Goal: Find specific page/section: Find specific page/section

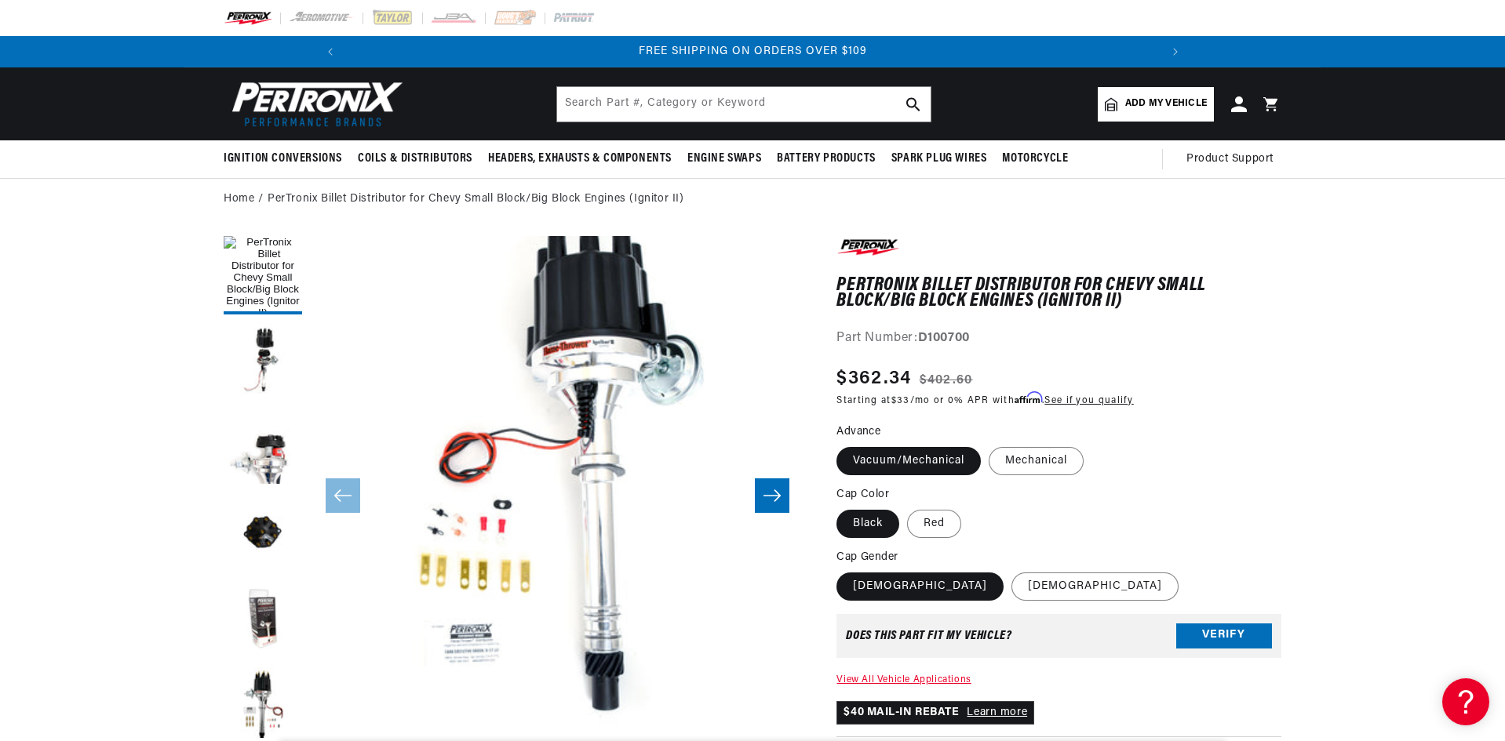
scroll to position [0, 1678]
click at [651, 97] on input "text" at bounding box center [743, 104] width 373 height 35
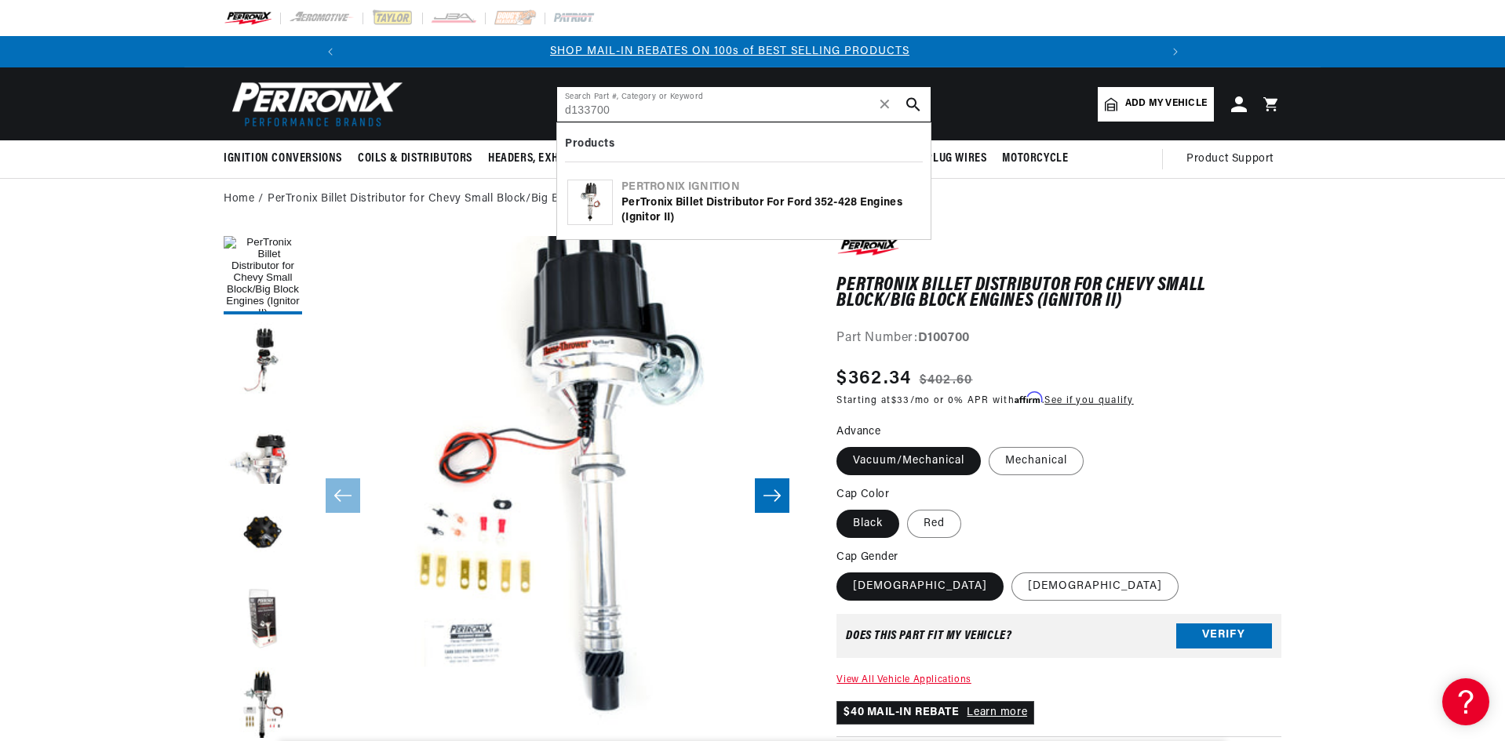
scroll to position [0, 839]
type input "d133700"
click at [731, 217] on div "PerTronix Billet Distributor for Ford 352-428 Engines (Ignitor II)" at bounding box center [770, 210] width 299 height 31
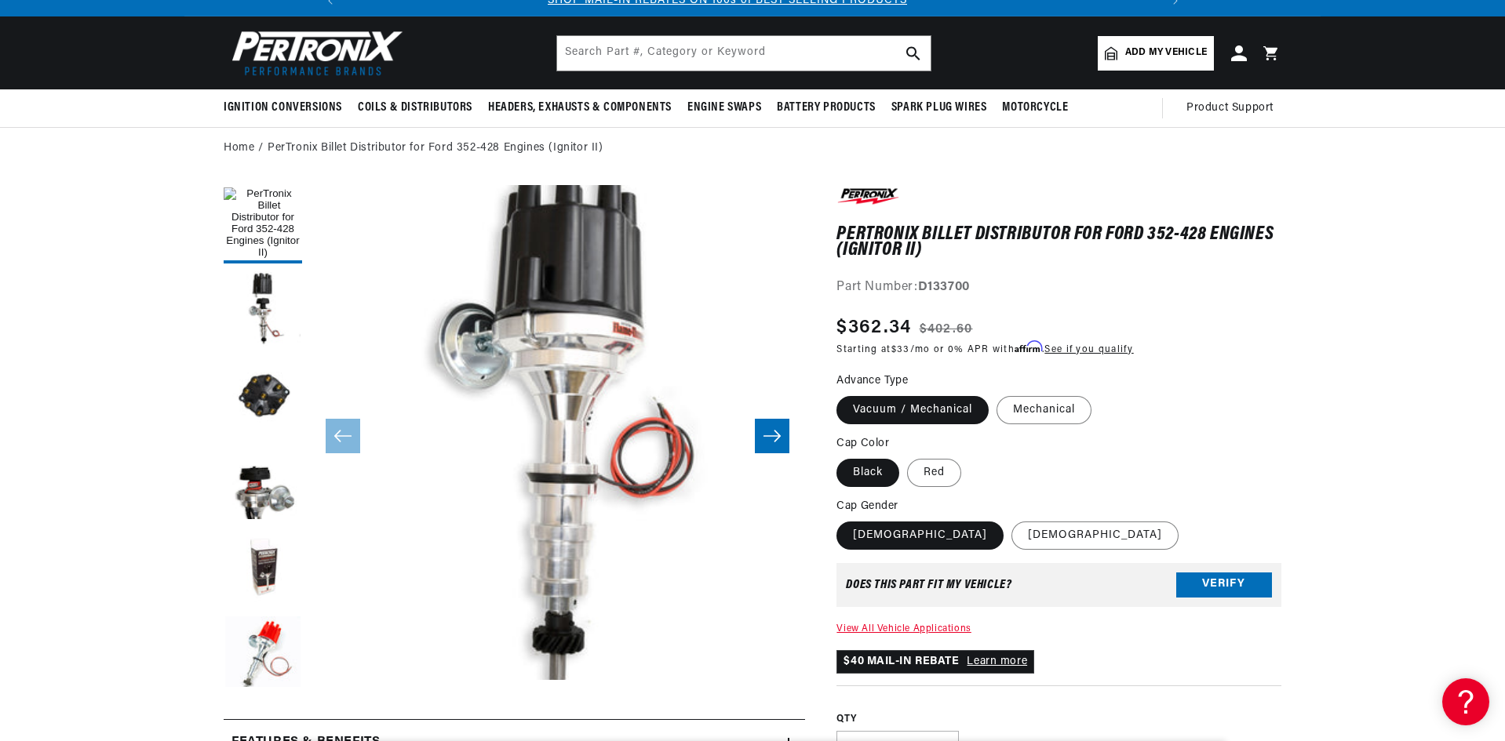
scroll to position [157, 0]
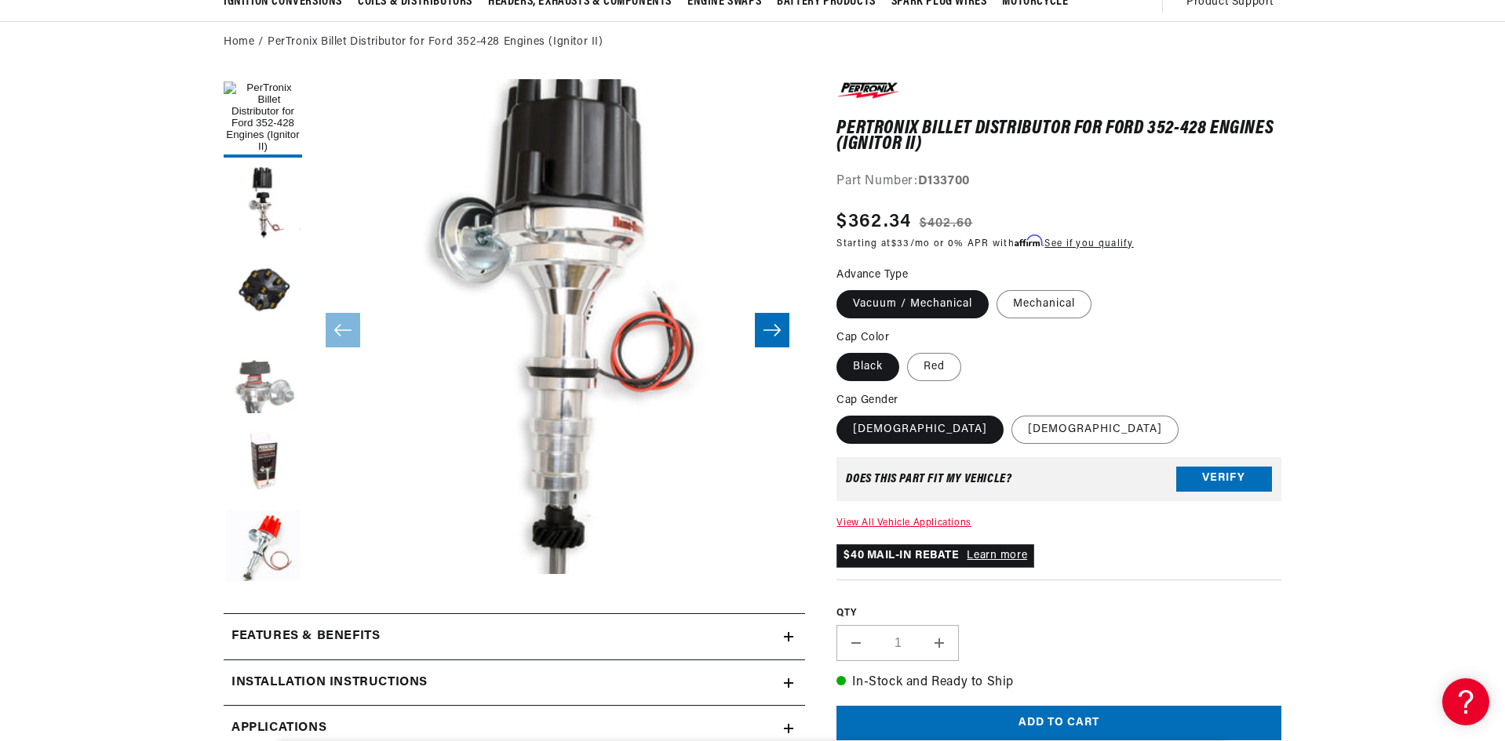
click at [271, 376] on button "Load image 4 in gallery view" at bounding box center [263, 377] width 78 height 78
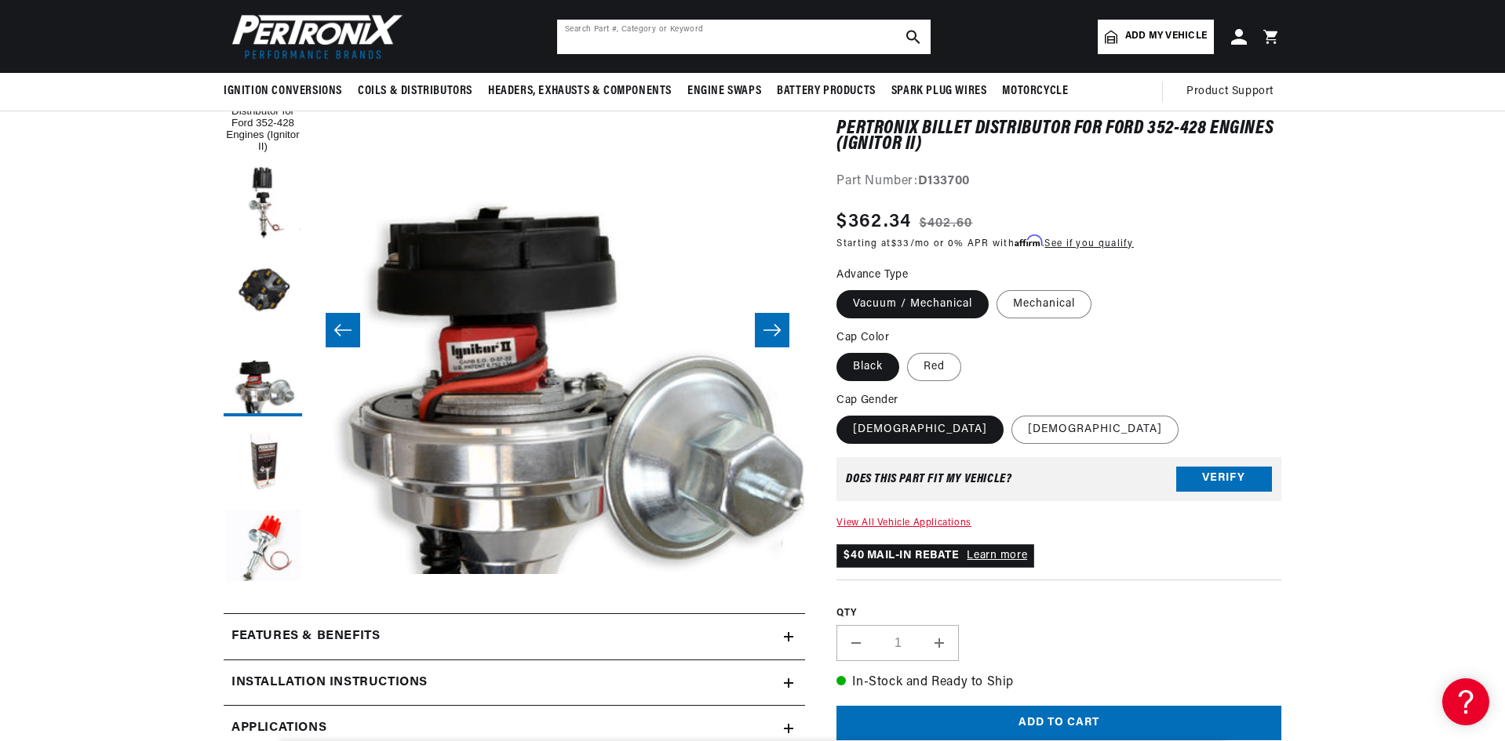
click at [728, 37] on input "text" at bounding box center [743, 37] width 373 height 35
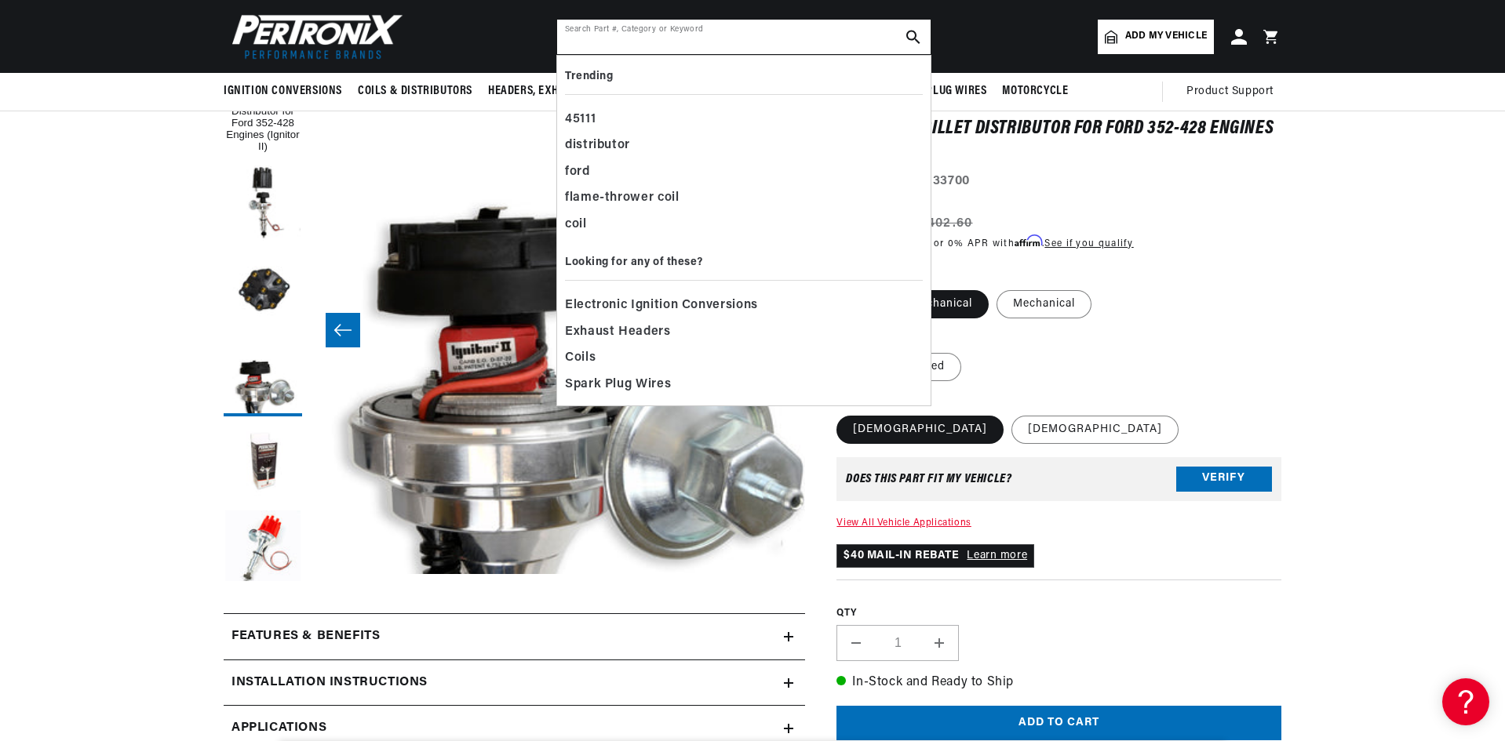
scroll to position [0, 839]
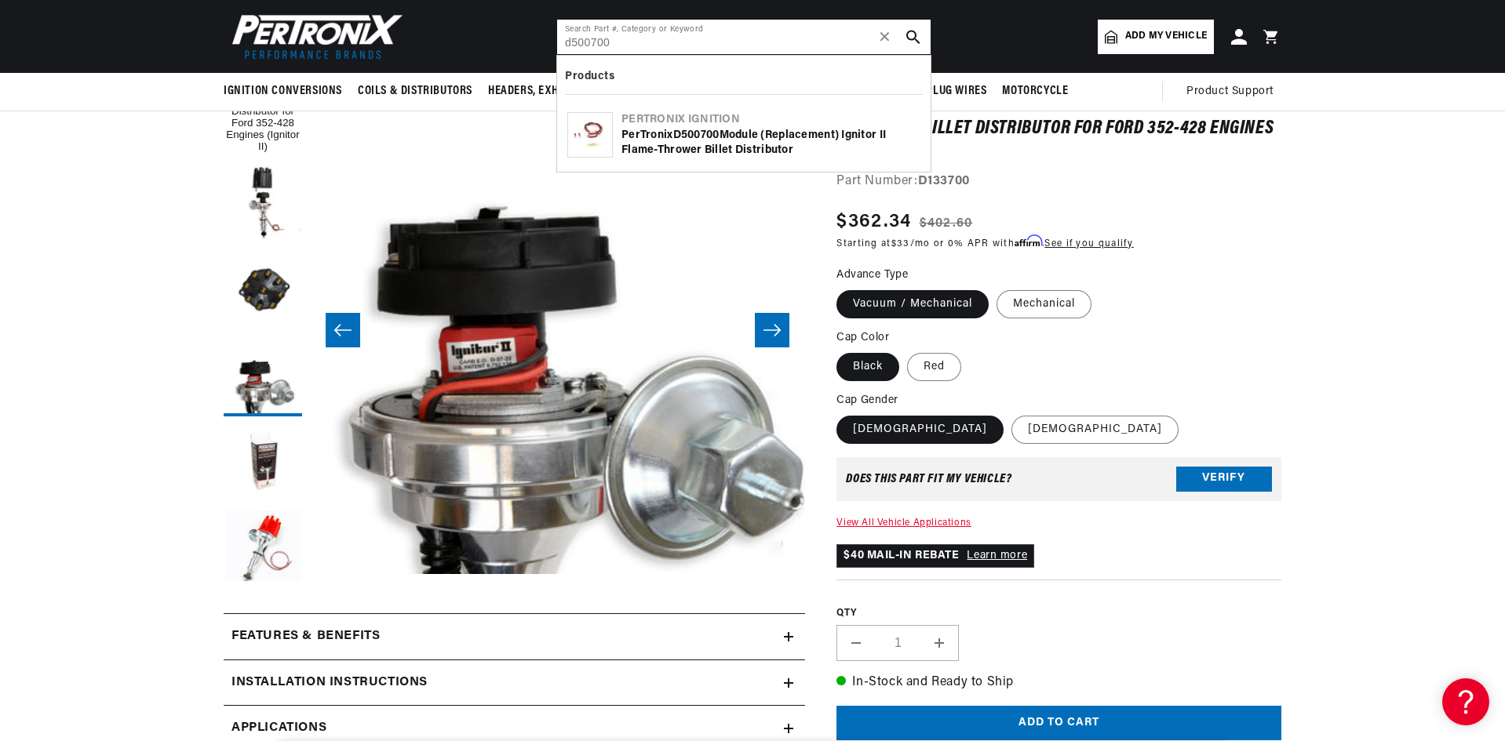
type input "d500700"
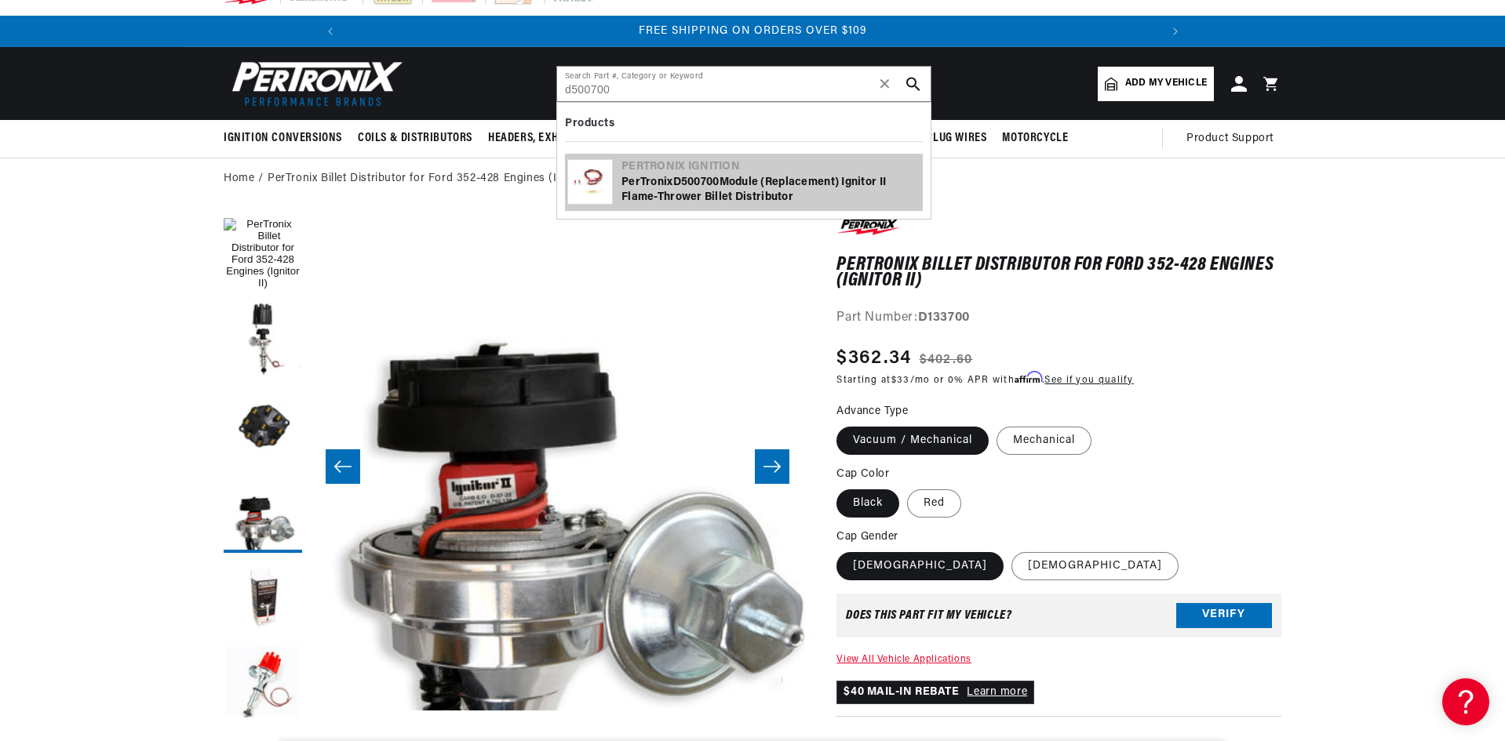
scroll to position [157, 0]
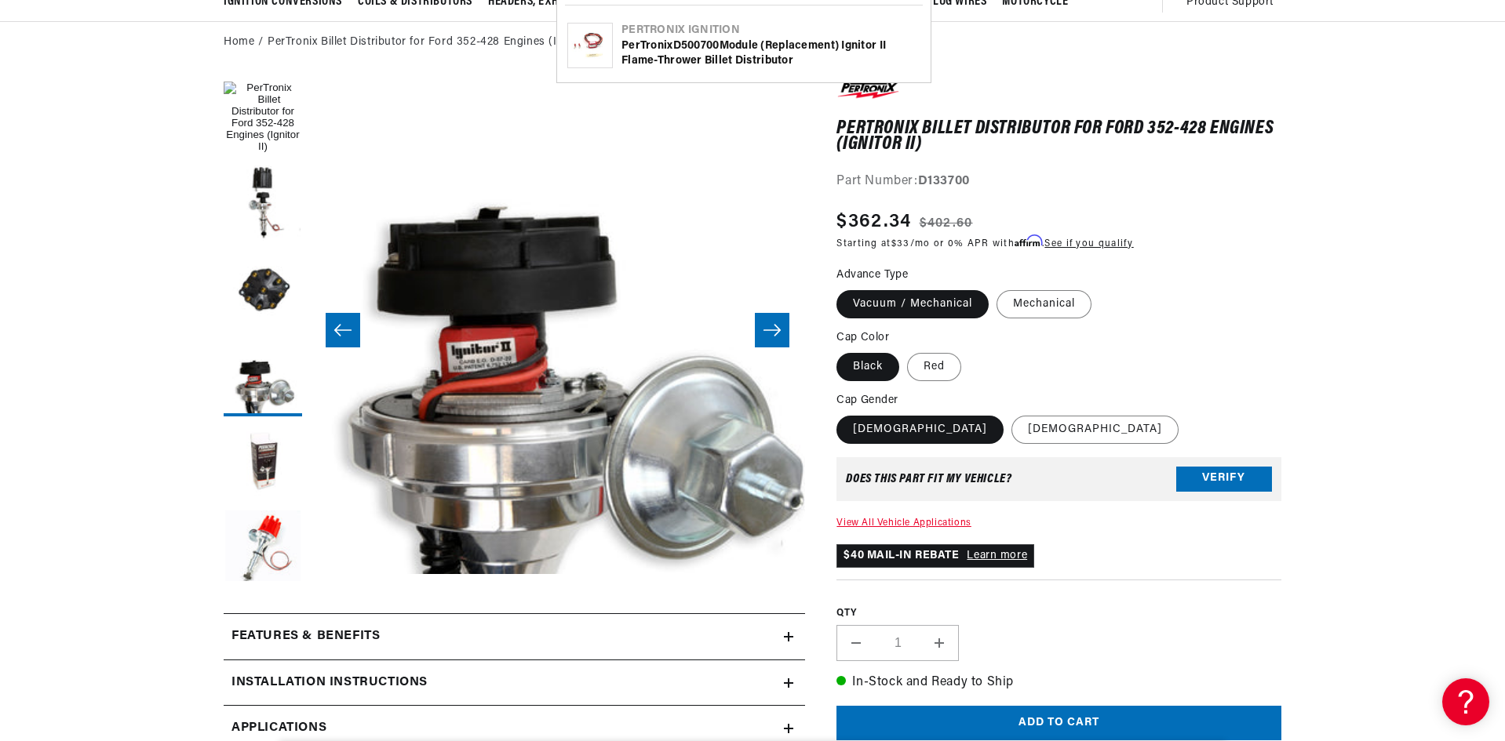
click at [676, 54] on div "PerTronix D500700 Module (replacement) Ignitor II Flame-Thrower Billet Distribu…" at bounding box center [770, 53] width 299 height 31
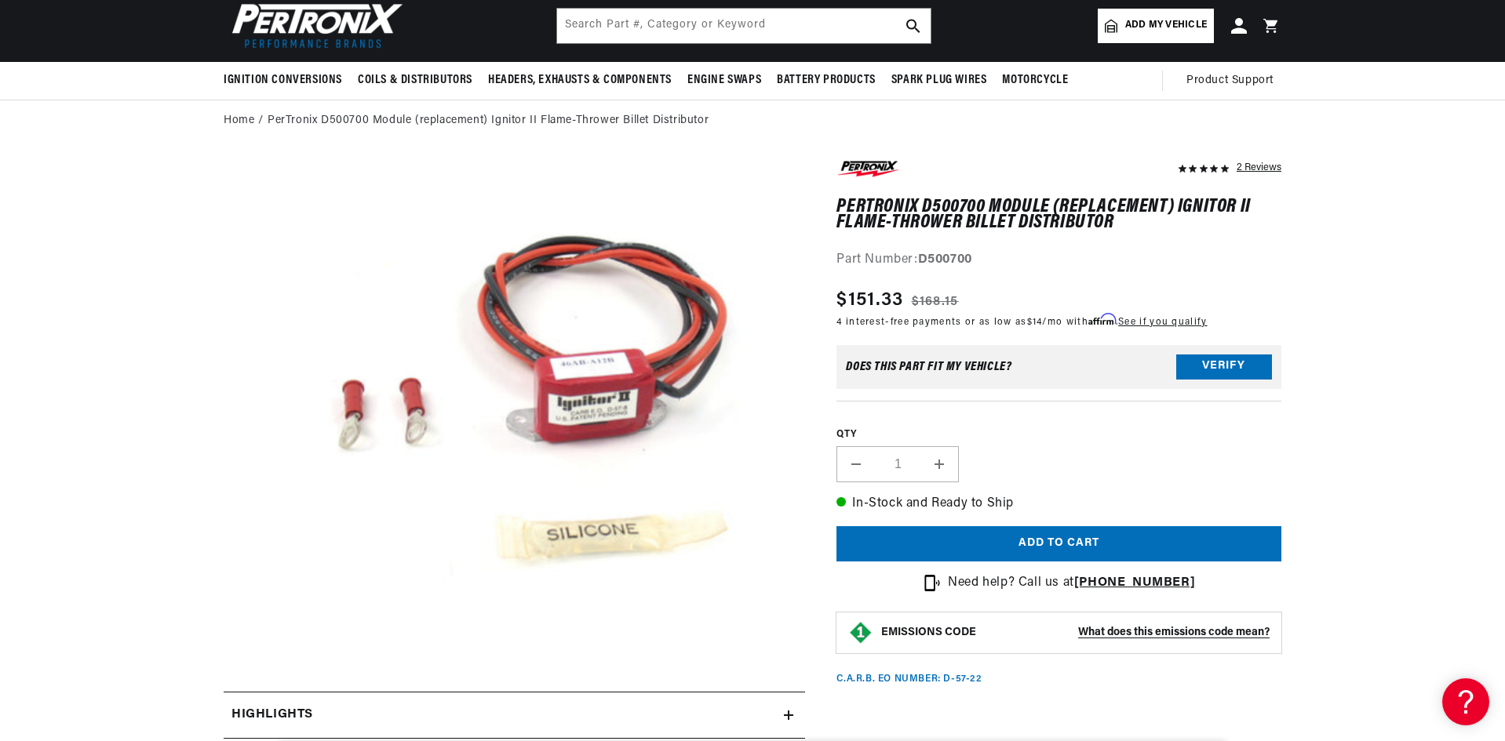
scroll to position [0, 1678]
